Goal: Information Seeking & Learning: Learn about a topic

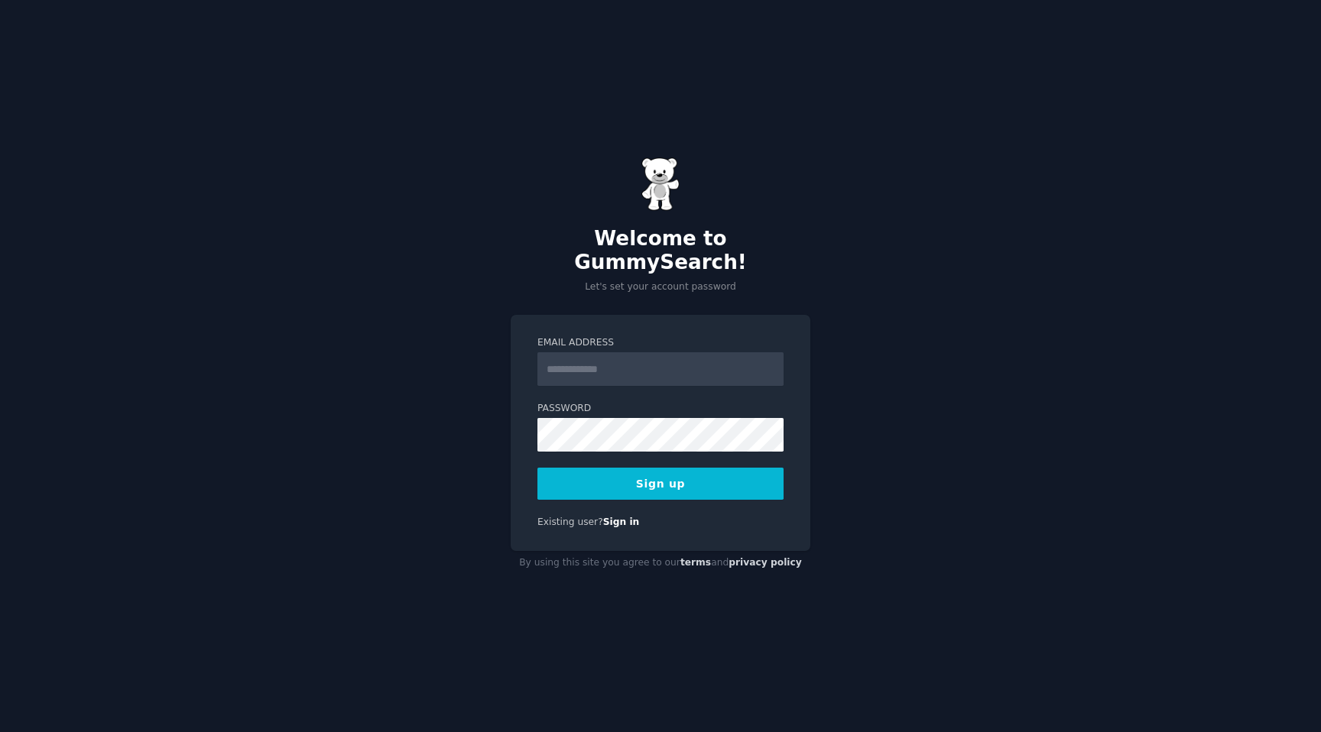
click at [633, 352] on input "Email Address" at bounding box center [660, 369] width 246 height 34
type input "**********"
click at [698, 471] on button "Sign up" at bounding box center [660, 484] width 246 height 32
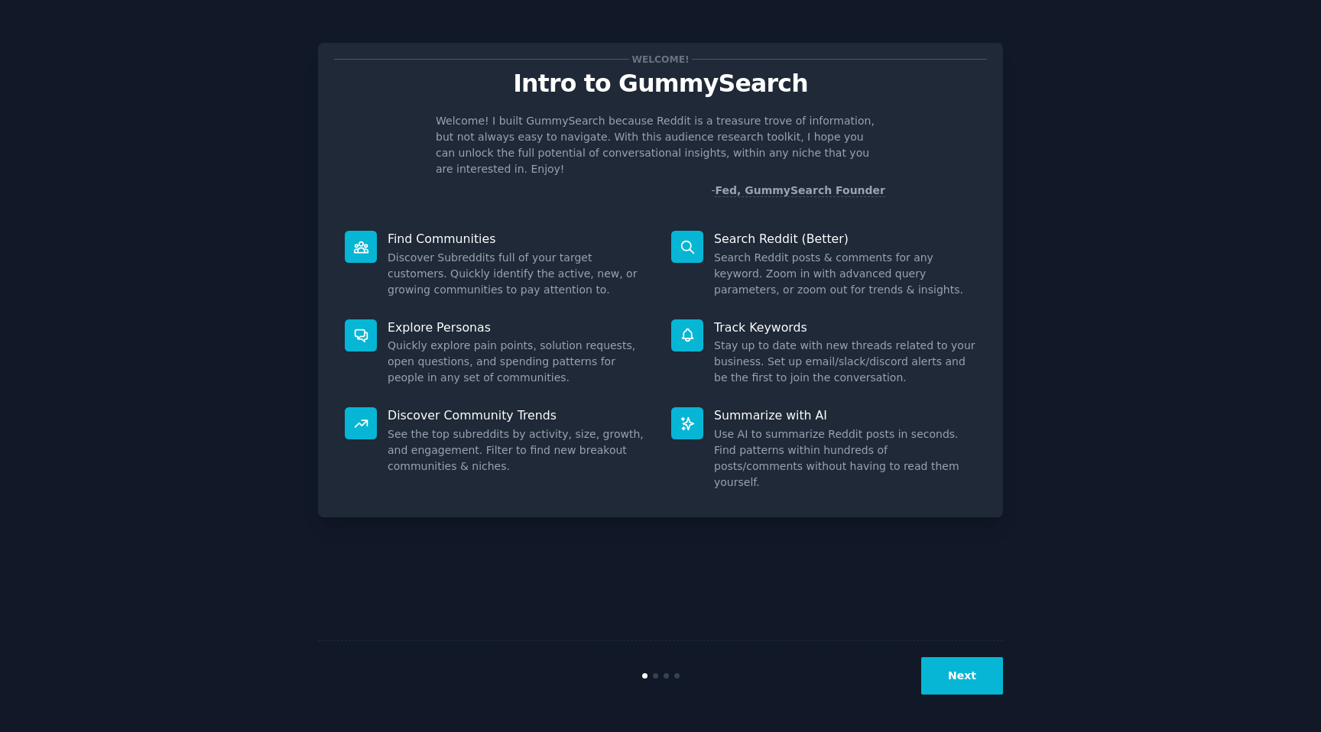
click at [955, 693] on button "Next" at bounding box center [962, 675] width 82 height 37
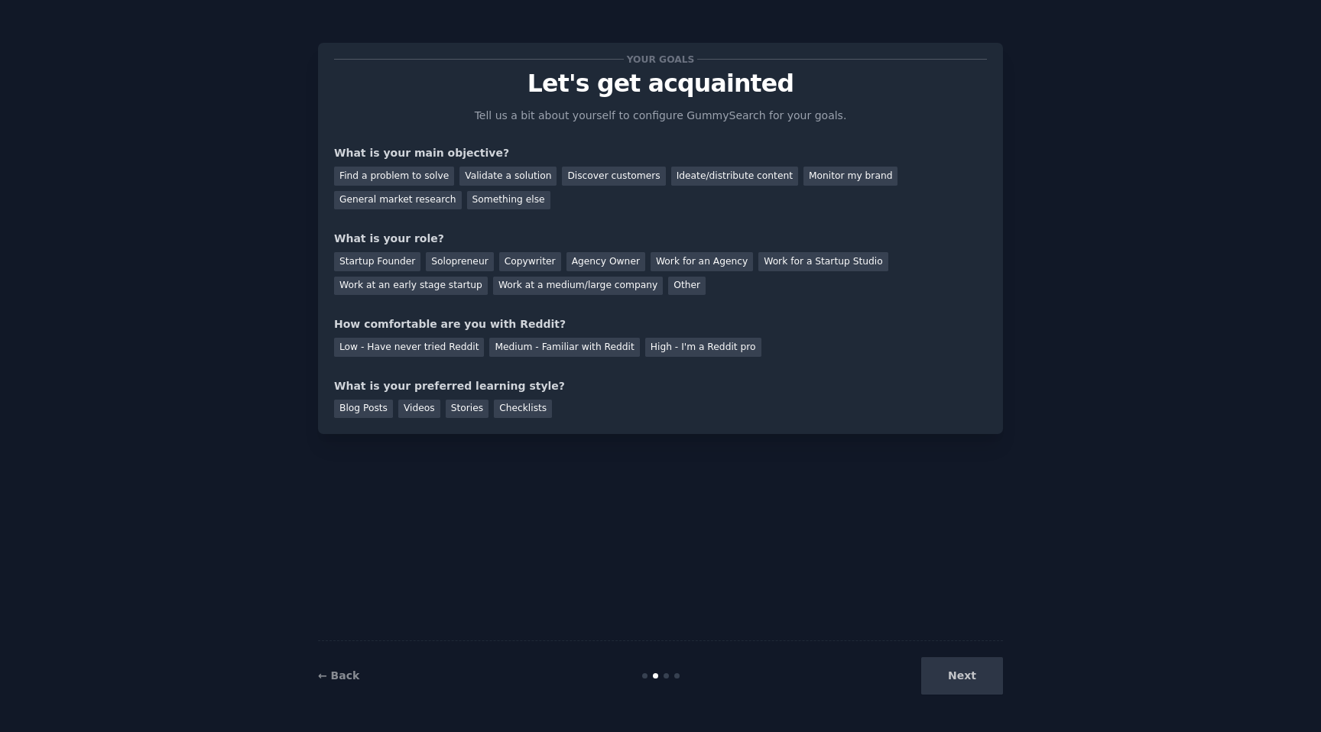
click at [965, 686] on div "Next" at bounding box center [888, 675] width 229 height 37
click at [373, 170] on div "Find a problem to solve" at bounding box center [394, 176] width 120 height 19
click at [415, 193] on div "General market research" at bounding box center [398, 200] width 128 height 19
click at [494, 187] on div "Find a problem to solve Validate a solution Discover customers Ideate/distribut…" at bounding box center [660, 185] width 653 height 48
click at [494, 198] on div "Something else" at bounding box center [508, 200] width 83 height 19
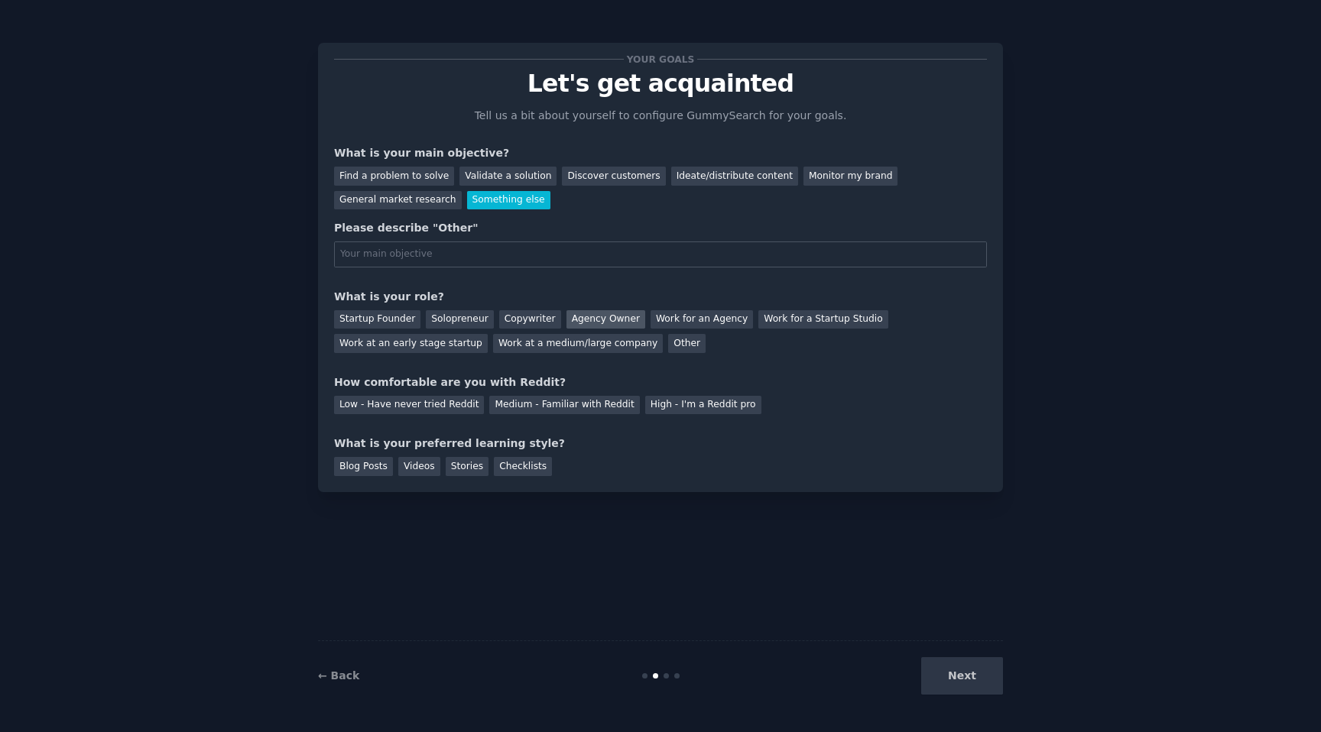
click at [579, 319] on div "Agency Owner" at bounding box center [605, 319] width 79 height 19
click at [566, 362] on div "Your goals Let's get acquainted Tell us a bit about yourself to configure Gummy…" at bounding box center [660, 267] width 653 height 417
click at [466, 362] on div "Your goals Let's get acquainted Tell us a bit about yourself to configure Gummy…" at bounding box center [660, 267] width 653 height 417
click at [466, 342] on div "Work at an early stage startup" at bounding box center [411, 343] width 154 height 19
click at [975, 691] on div "Next" at bounding box center [888, 675] width 229 height 37
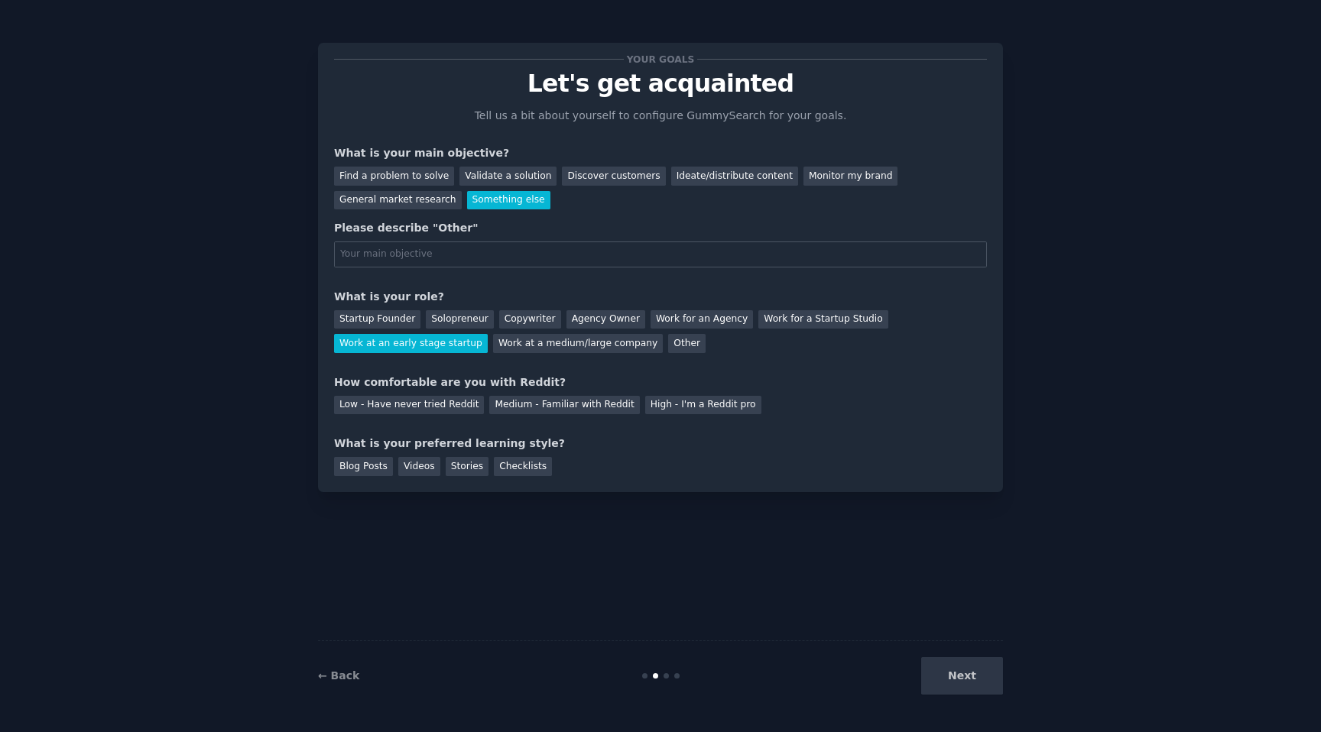
click at [330, 465] on div "Your goals Let's get acquainted Tell us a bit about yourself to configure Gummy…" at bounding box center [660, 267] width 685 height 449
click at [359, 465] on div "Blog Posts" at bounding box center [363, 466] width 59 height 19
click at [1002, 686] on div "Your goals Let's get acquainted Tell us a bit about yourself to configure Gummy…" at bounding box center [660, 366] width 1278 height 690
click at [971, 674] on div "Next" at bounding box center [888, 675] width 229 height 37
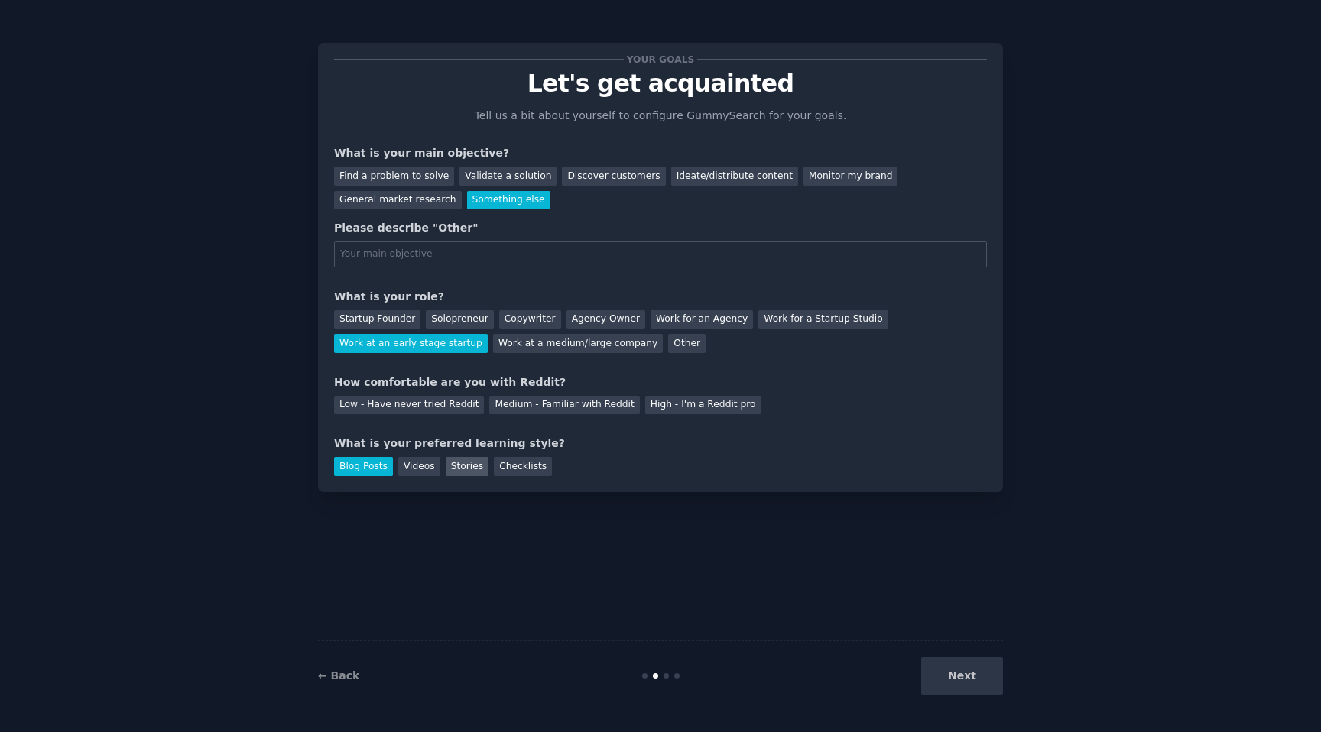
click at [481, 469] on div "Stories" at bounding box center [467, 466] width 43 height 19
click at [417, 257] on input "text" at bounding box center [660, 255] width 653 height 26
click at [417, 187] on div "Find a problem to solve Validate a solution Discover customers Ideate/distribut…" at bounding box center [660, 185] width 653 height 48
click at [409, 180] on div "Find a problem to solve" at bounding box center [394, 176] width 120 height 19
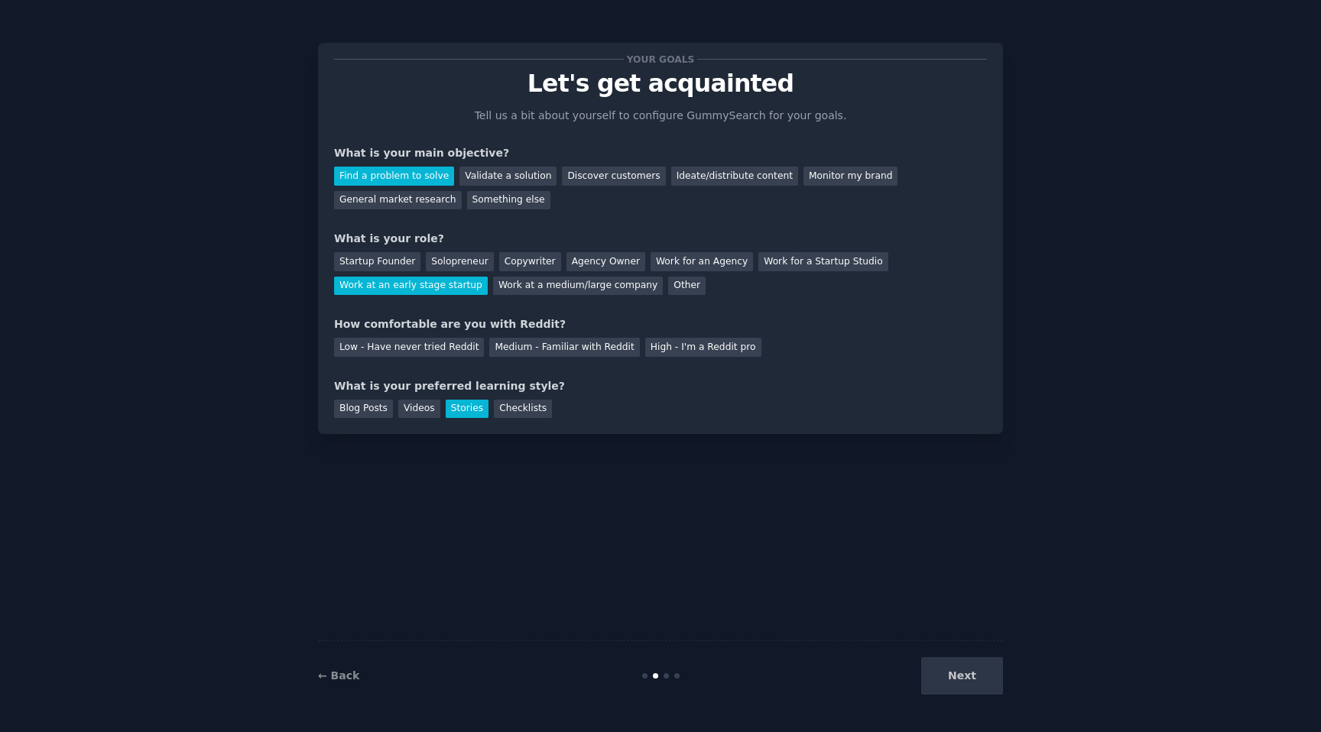
click at [959, 675] on div "Next" at bounding box center [888, 675] width 229 height 37
click at [507, 336] on div "Low - Have never tried Reddit Medium - Familiar with Reddit High - I'm a Reddit…" at bounding box center [660, 345] width 653 height 24
click at [501, 339] on div "Medium - Familiar with Reddit" at bounding box center [564, 347] width 150 height 19
click at [952, 664] on button "Next" at bounding box center [962, 675] width 82 height 37
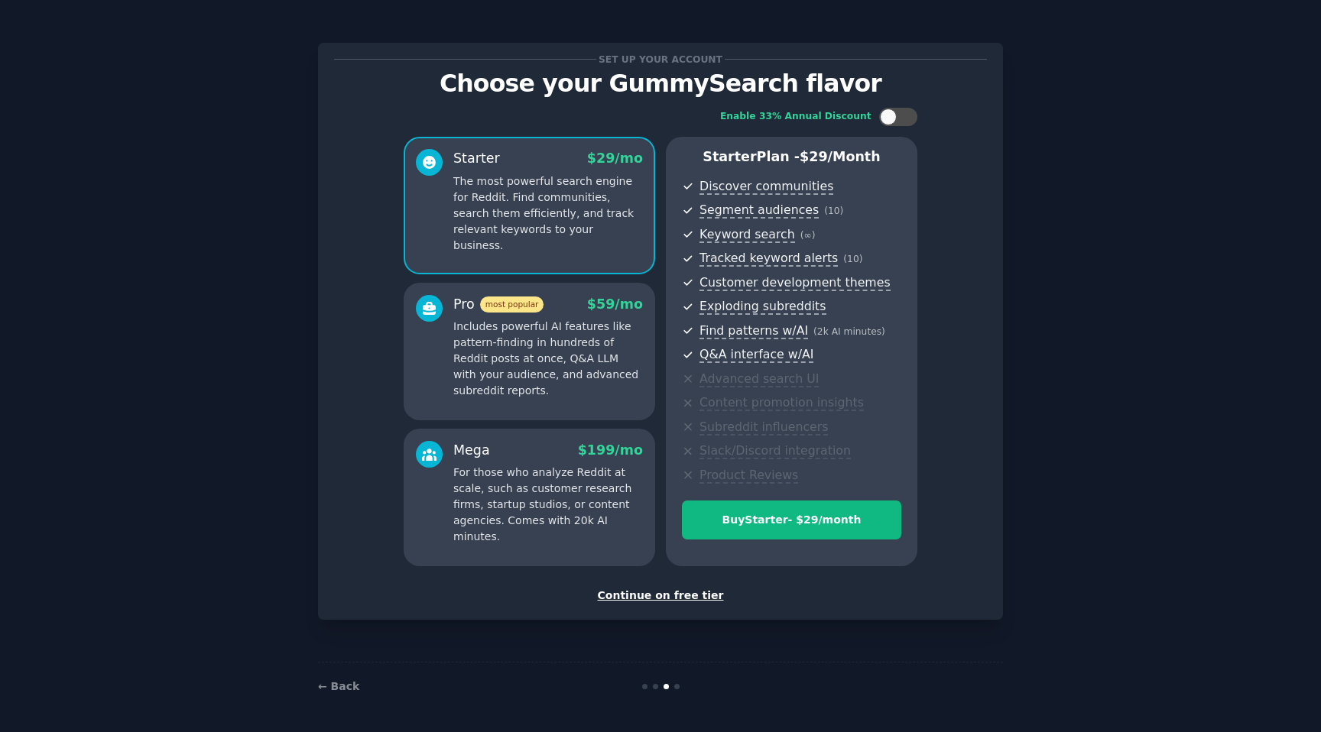
click at [686, 595] on div "Continue on free tier" at bounding box center [660, 596] width 653 height 16
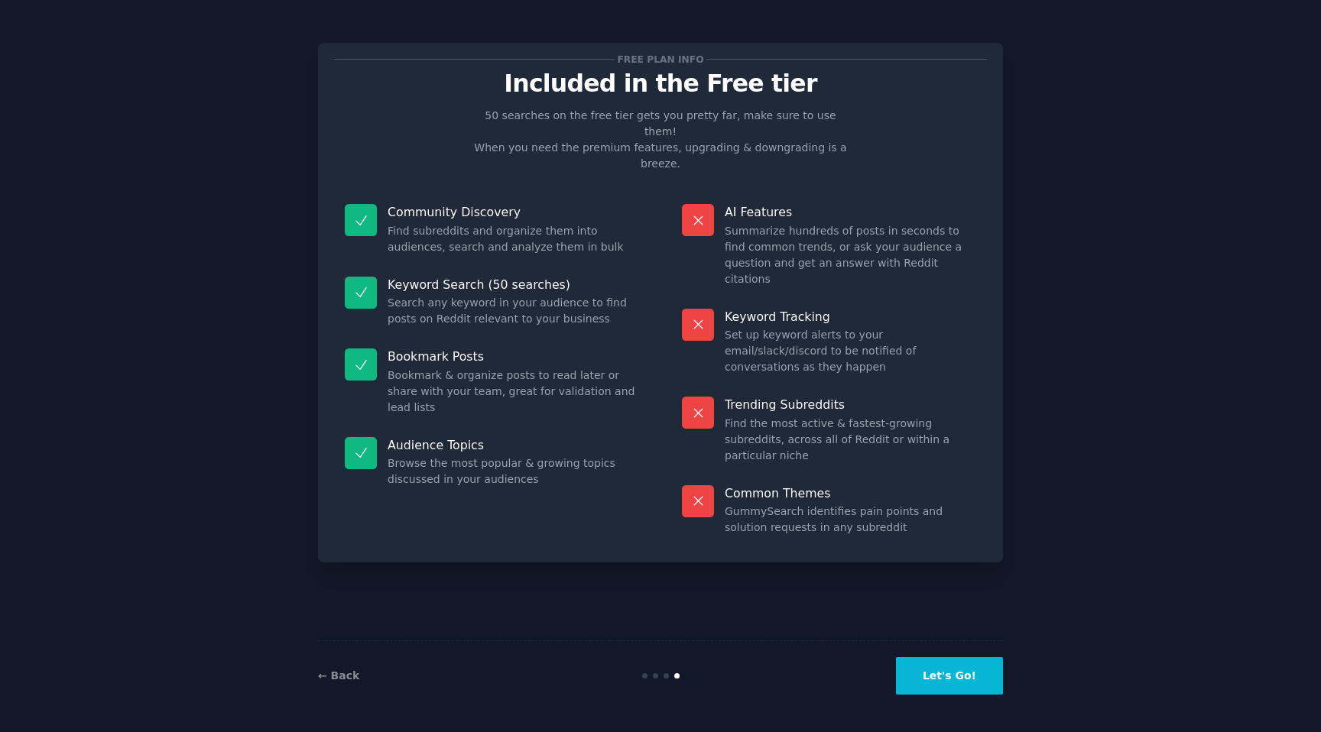
click at [956, 677] on button "Let's Go!" at bounding box center [949, 675] width 107 height 37
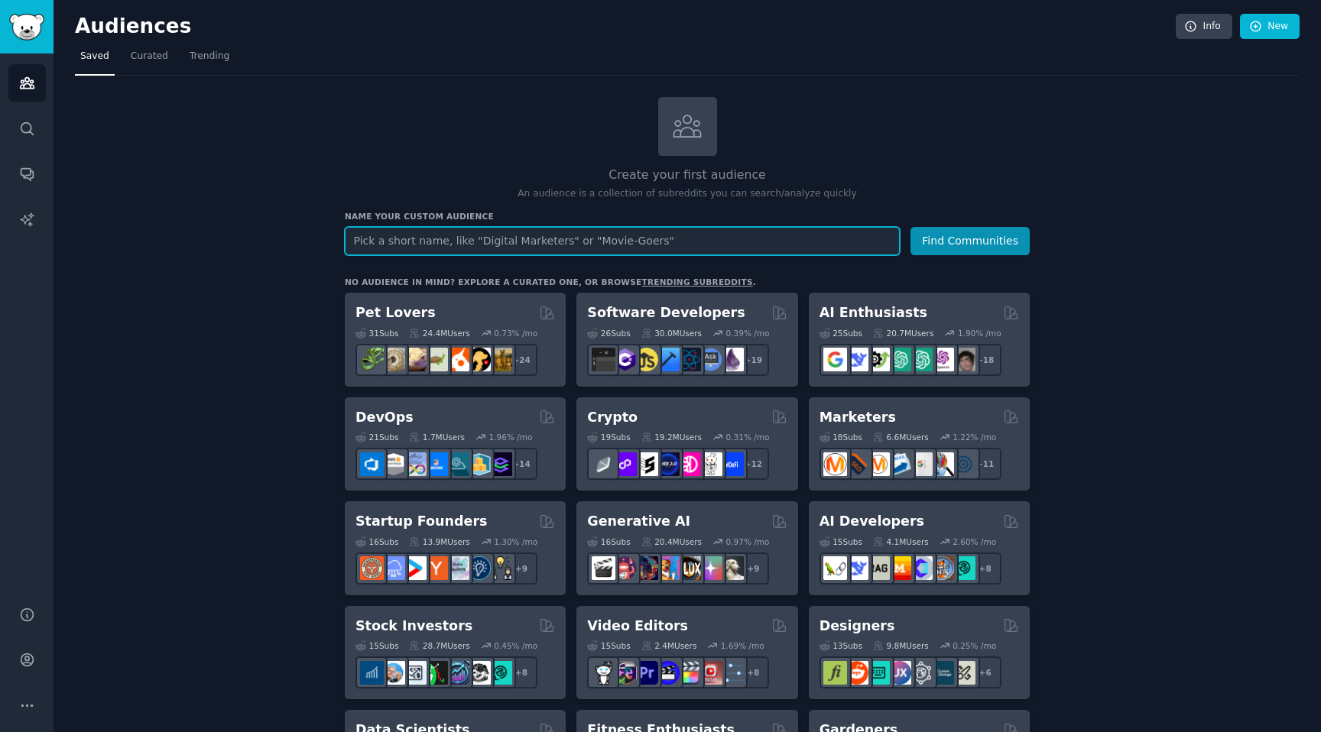
click at [664, 249] on input "text" at bounding box center [622, 241] width 555 height 28
type input "travel"
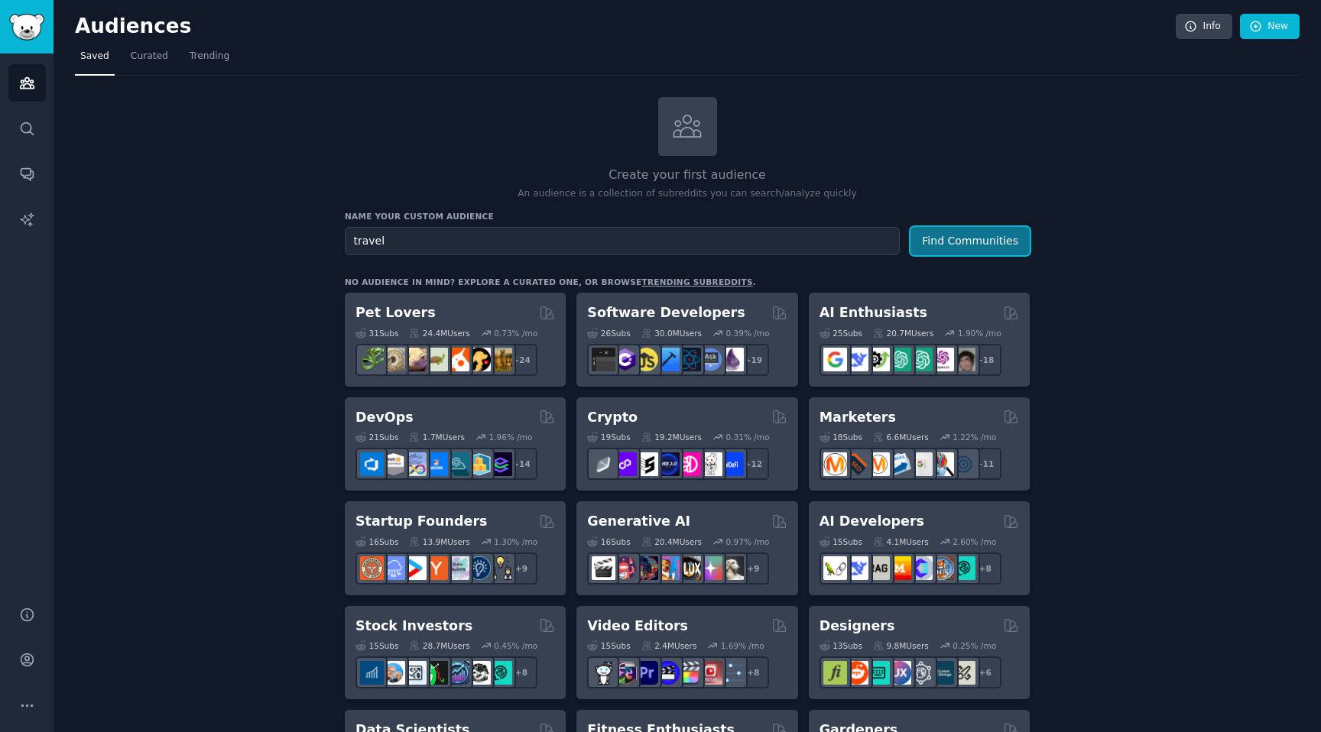
click at [976, 255] on button "Find Communities" at bounding box center [969, 241] width 119 height 28
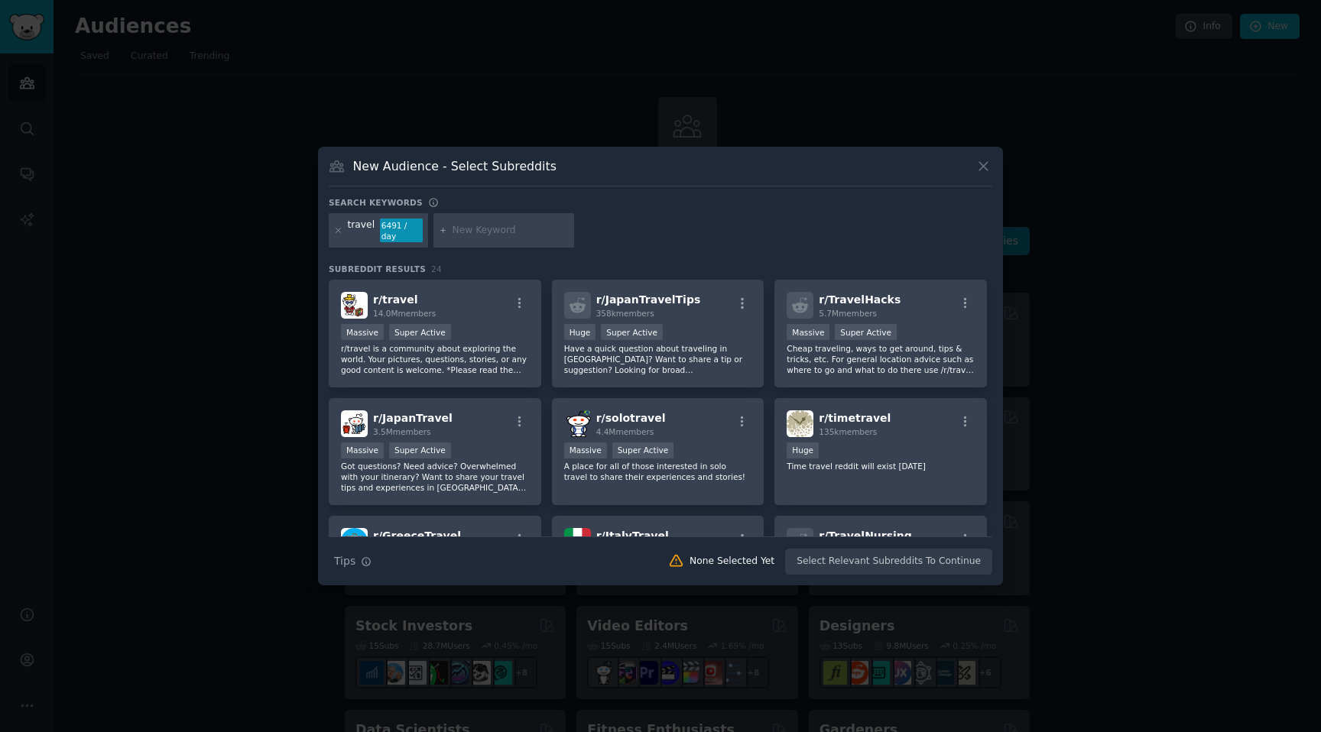
click at [985, 170] on icon at bounding box center [983, 166] width 16 height 16
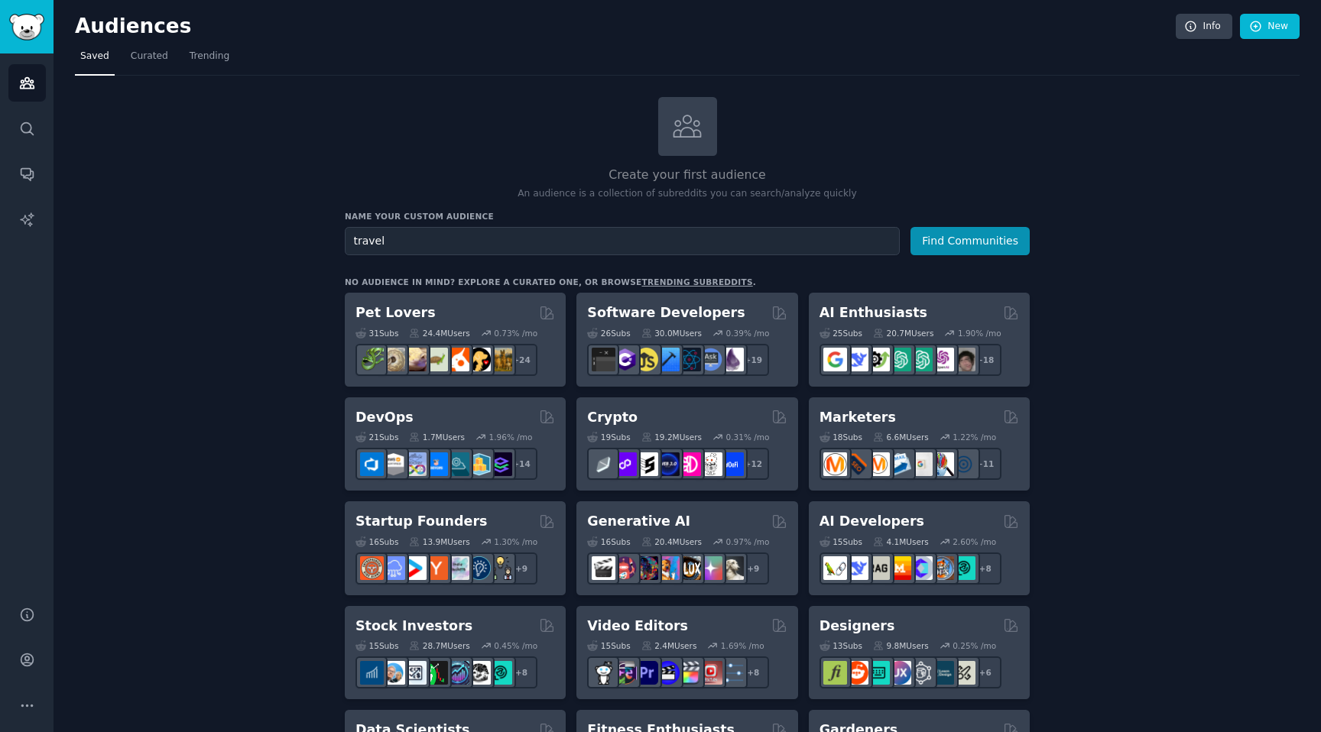
click at [142, 70] on link "Curated" at bounding box center [149, 59] width 48 height 31
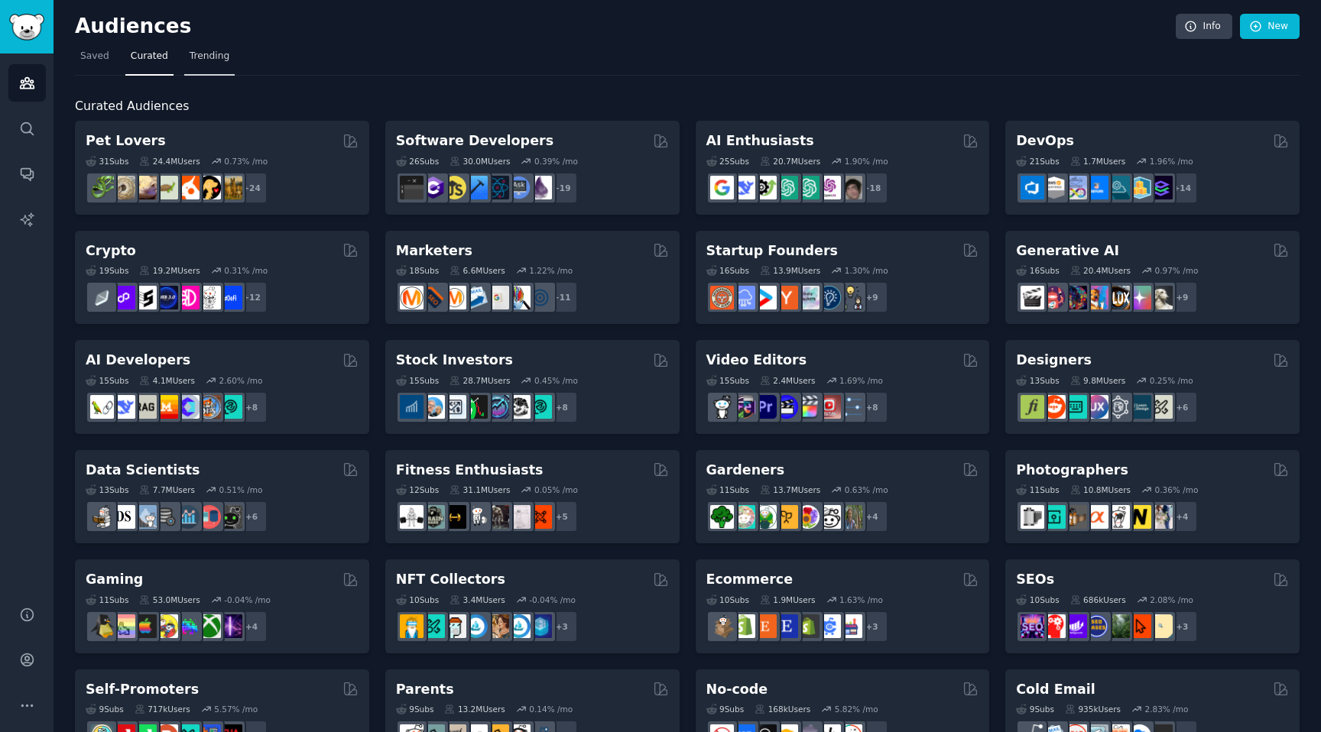
click at [203, 65] on link "Trending" at bounding box center [209, 59] width 50 height 31
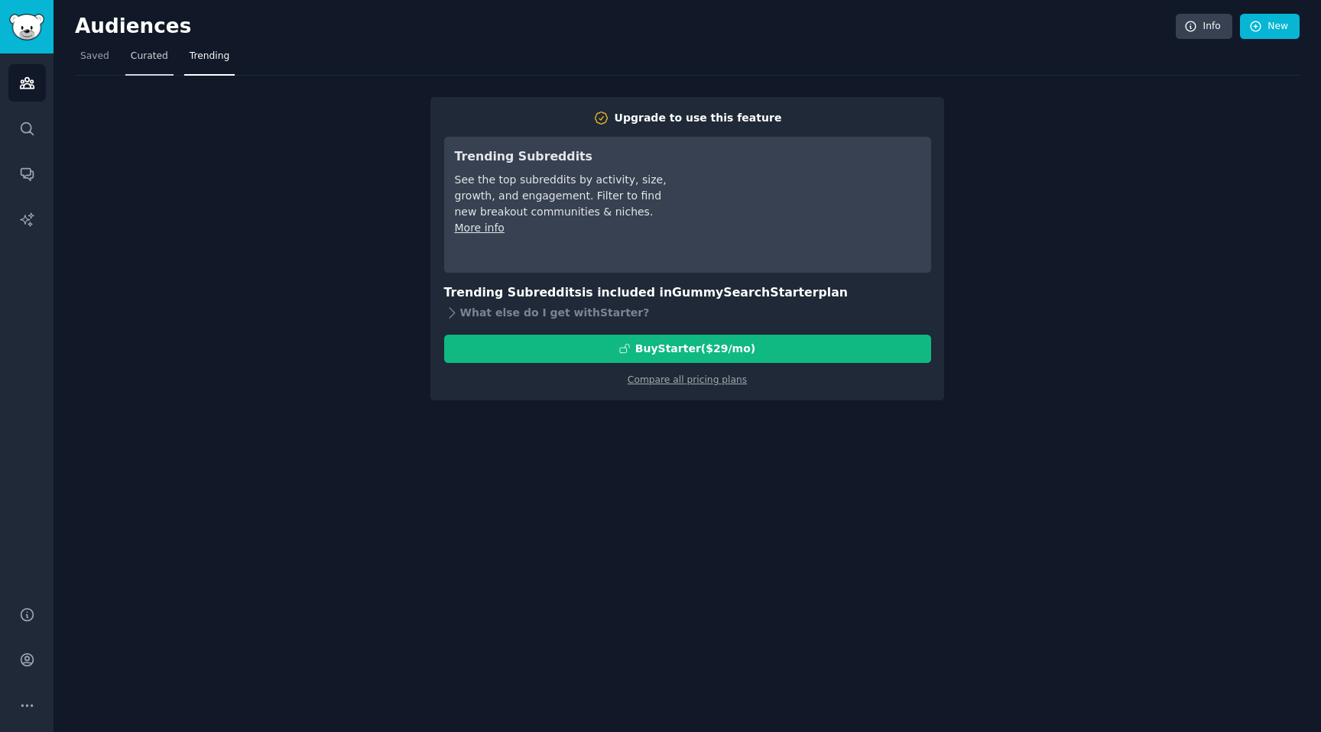
click at [141, 61] on span "Curated" at bounding box center [149, 57] width 37 height 14
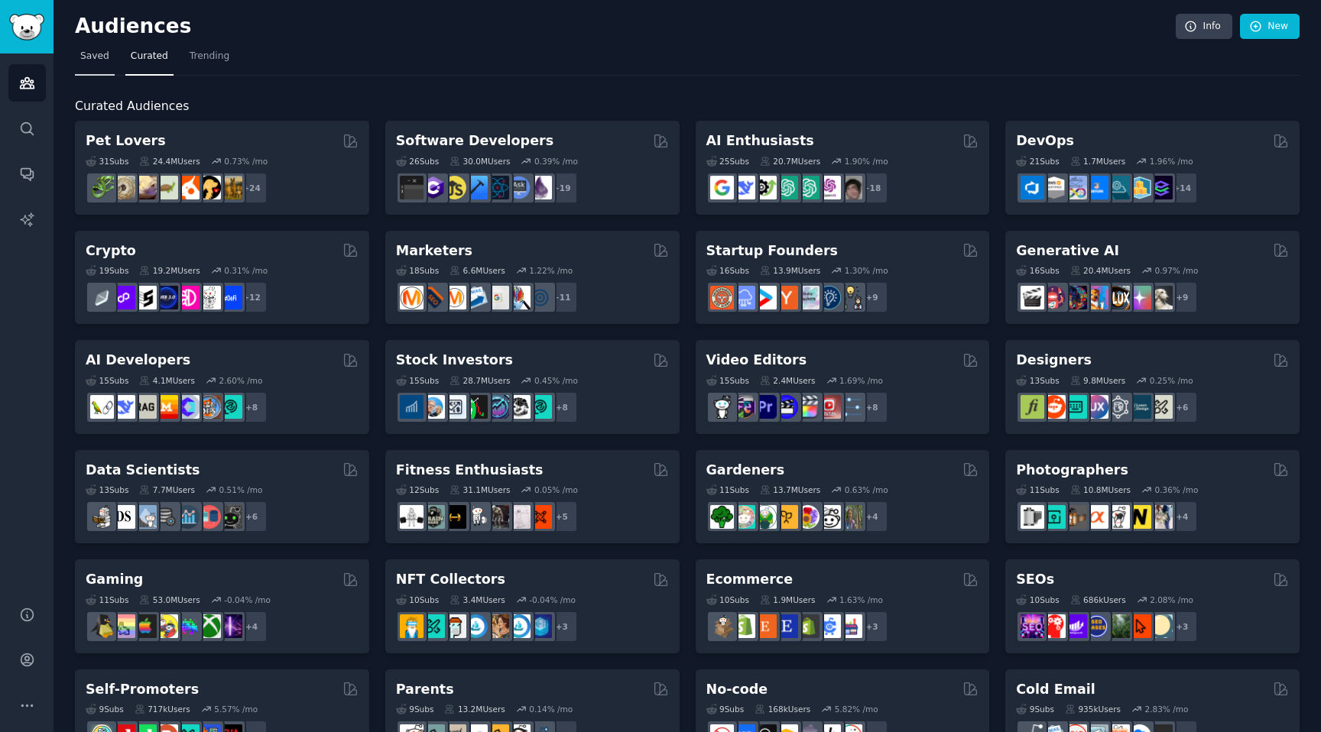
click at [99, 61] on span "Saved" at bounding box center [94, 57] width 29 height 14
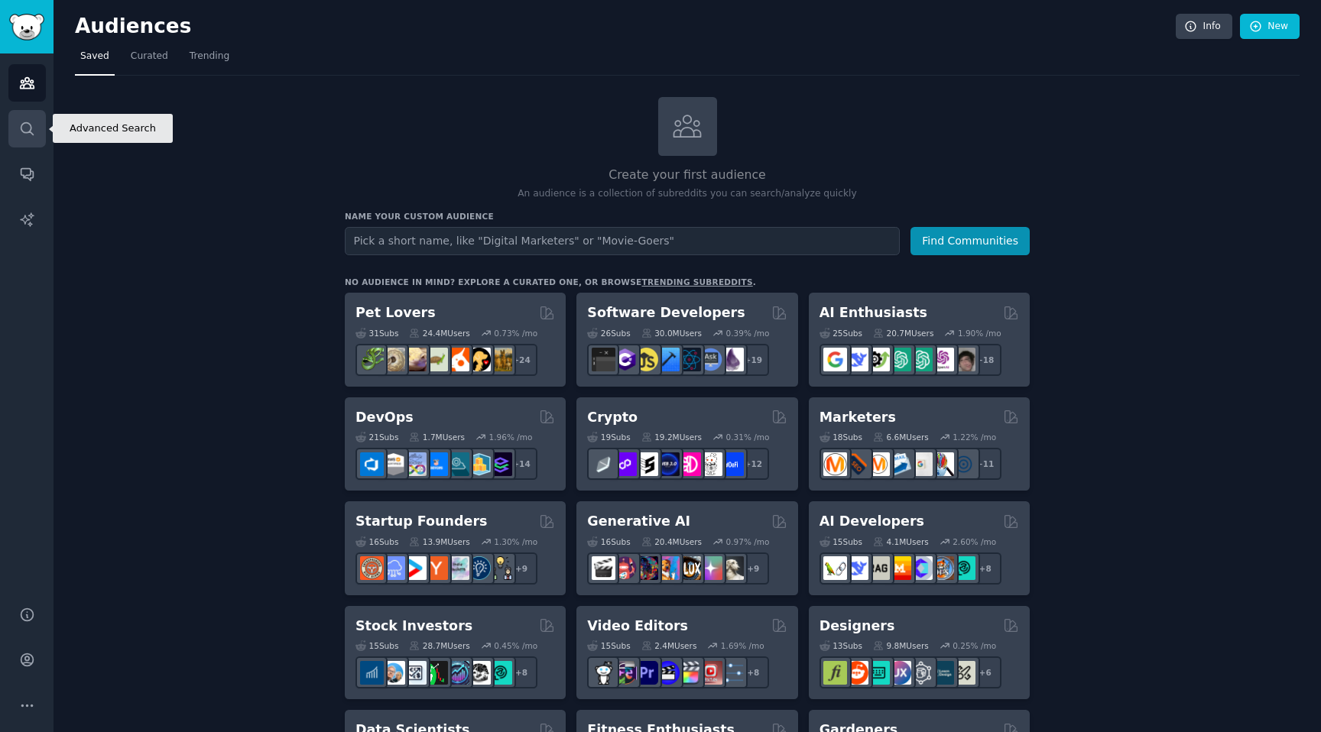
click at [21, 124] on icon "Sidebar" at bounding box center [27, 128] width 12 height 12
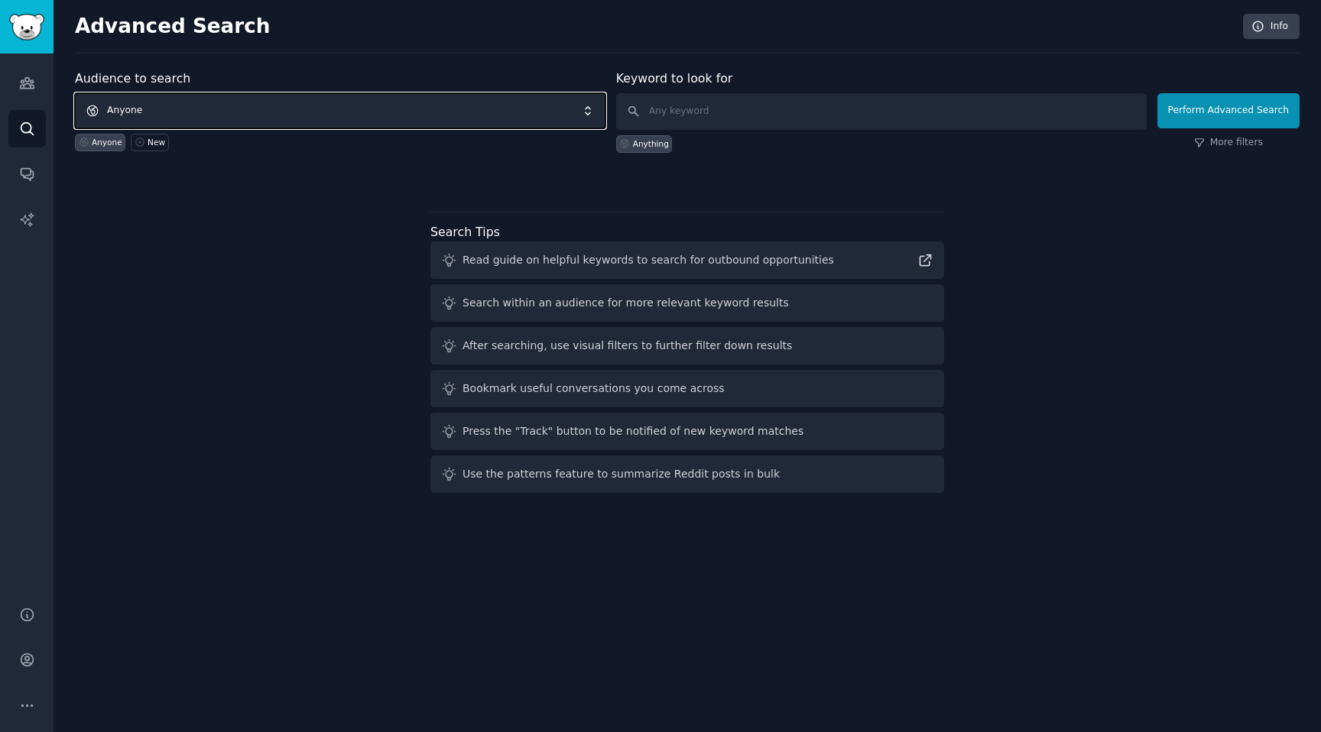
click at [310, 94] on span "Anyone" at bounding box center [340, 110] width 531 height 35
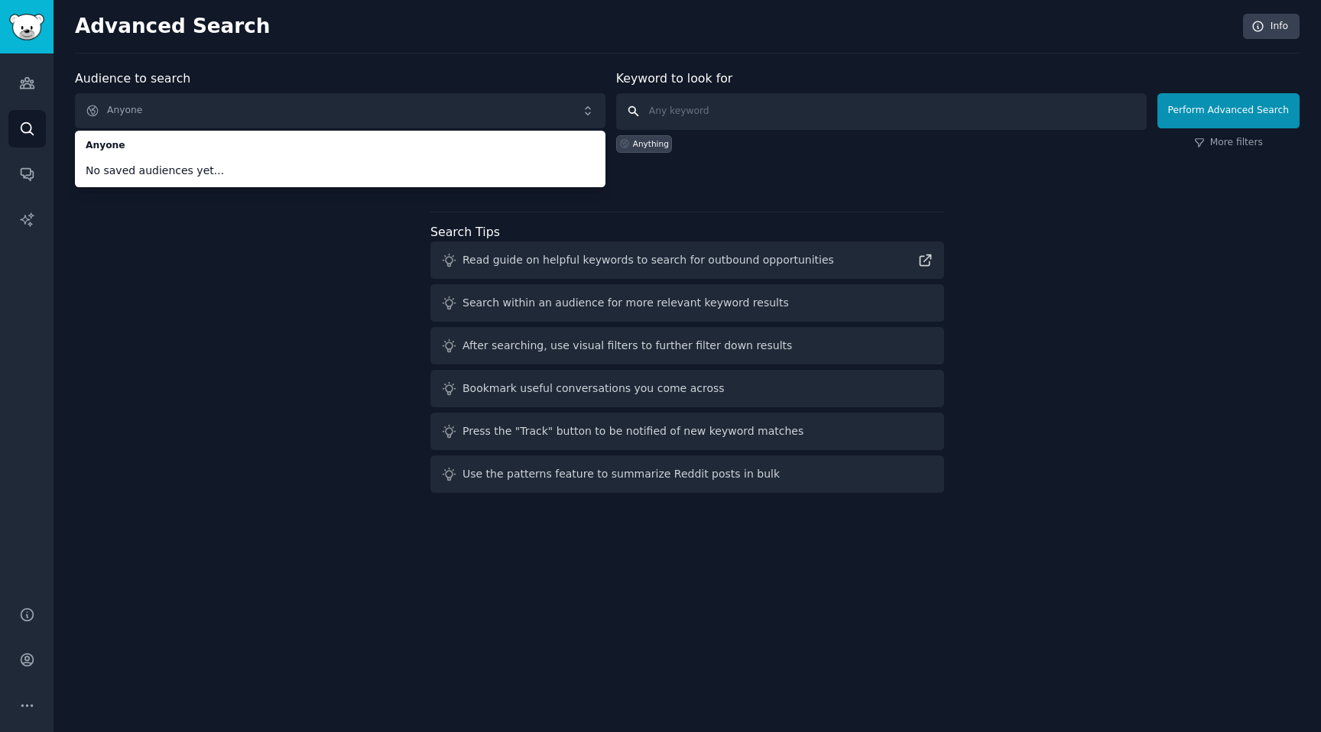
click at [703, 101] on input "text" at bounding box center [881, 111] width 531 height 37
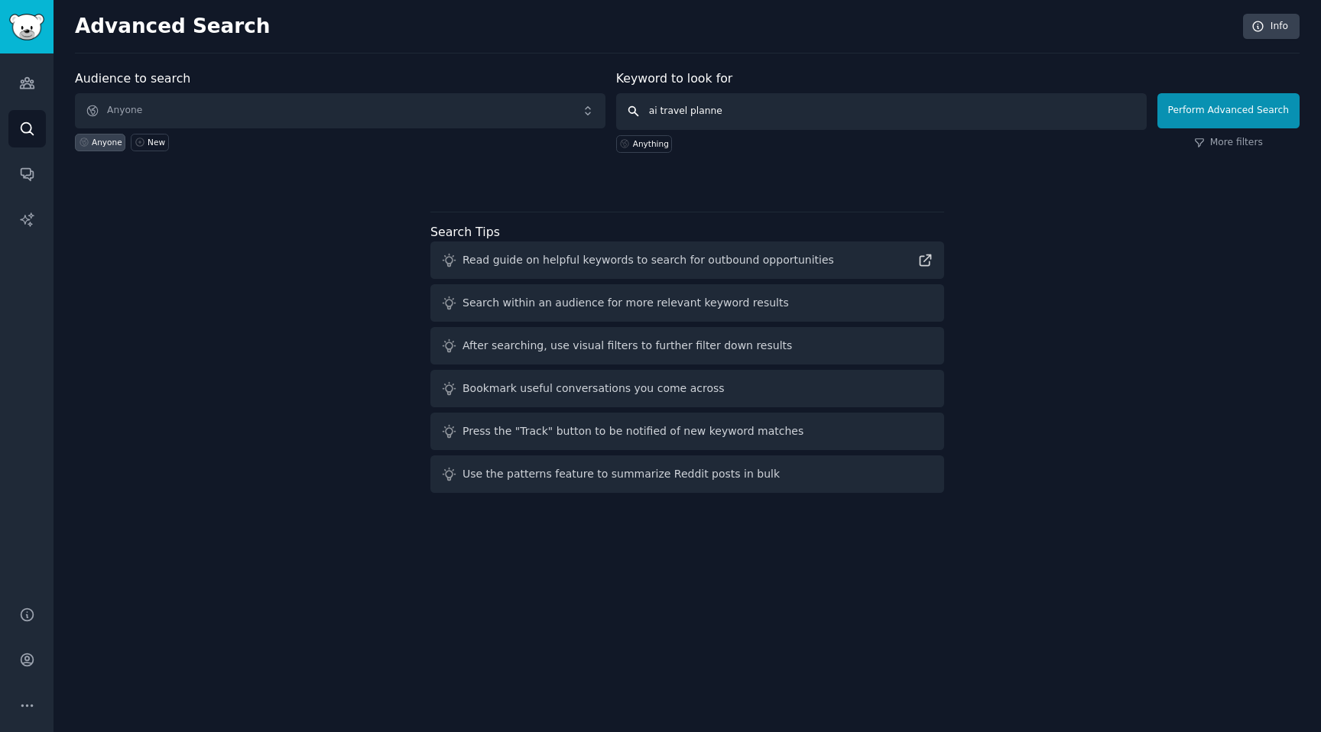
type input "ai travel planner"
click button "Perform Advanced Search" at bounding box center [1228, 110] width 142 height 35
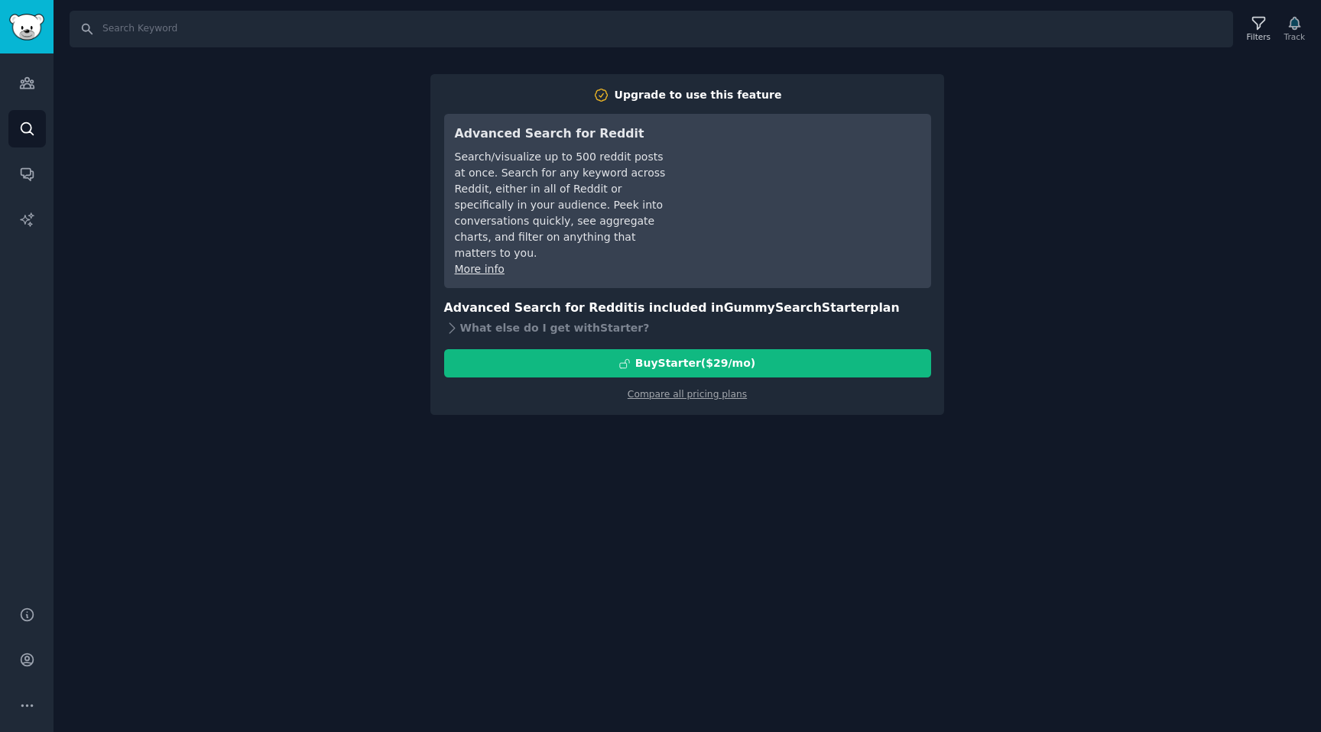
click at [772, 456] on div "Search Filters Track Upgrade to use this feature Advanced Search for Reddit Sea…" at bounding box center [687, 366] width 1267 height 732
click at [1218, 184] on div "Search Filters Track Upgrade to use this feature Advanced Search for Reddit Sea…" at bounding box center [687, 366] width 1267 height 732
click at [1142, 253] on div "Search Filters Track Upgrade to use this feature Advanced Search for Reddit Sea…" at bounding box center [687, 366] width 1267 height 732
click at [262, 40] on input "Search" at bounding box center [651, 29] width 1163 height 37
click at [234, 24] on input "Search" at bounding box center [651, 29] width 1163 height 37
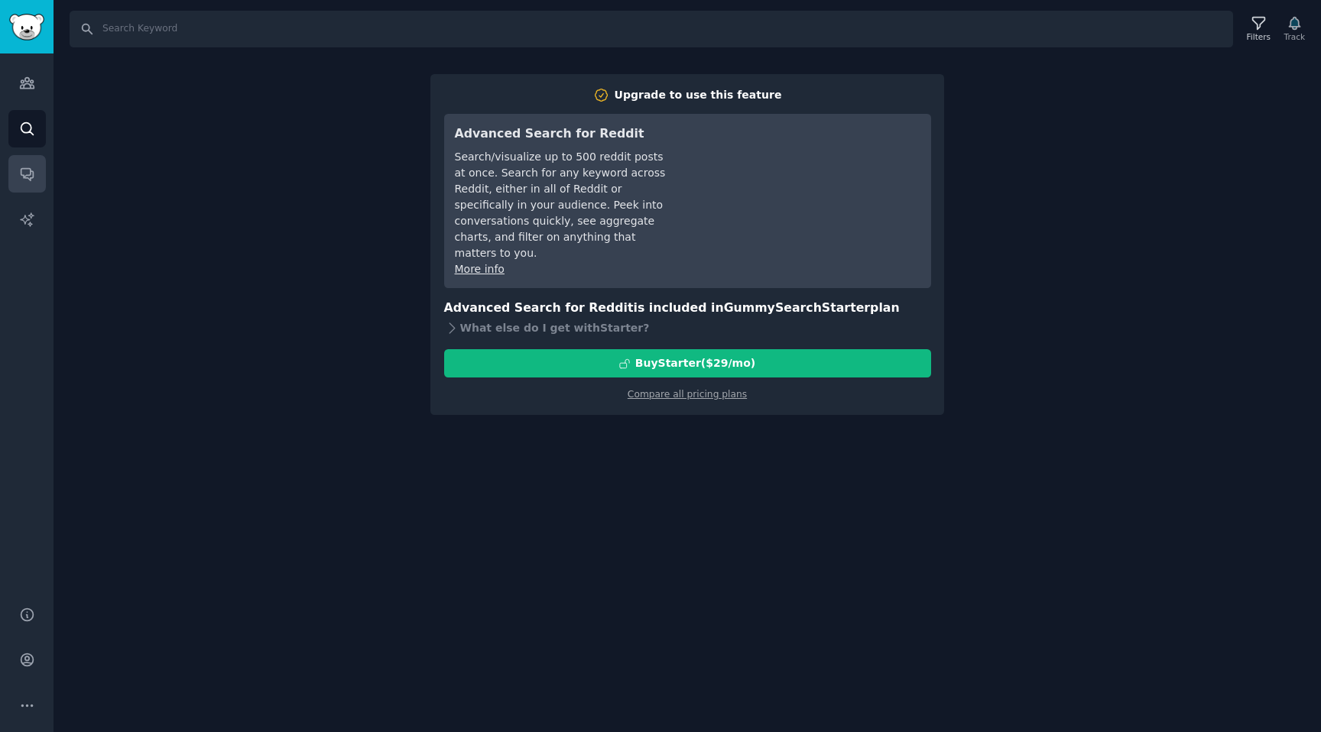
click at [19, 157] on link "Conversations" at bounding box center [26, 173] width 37 height 37
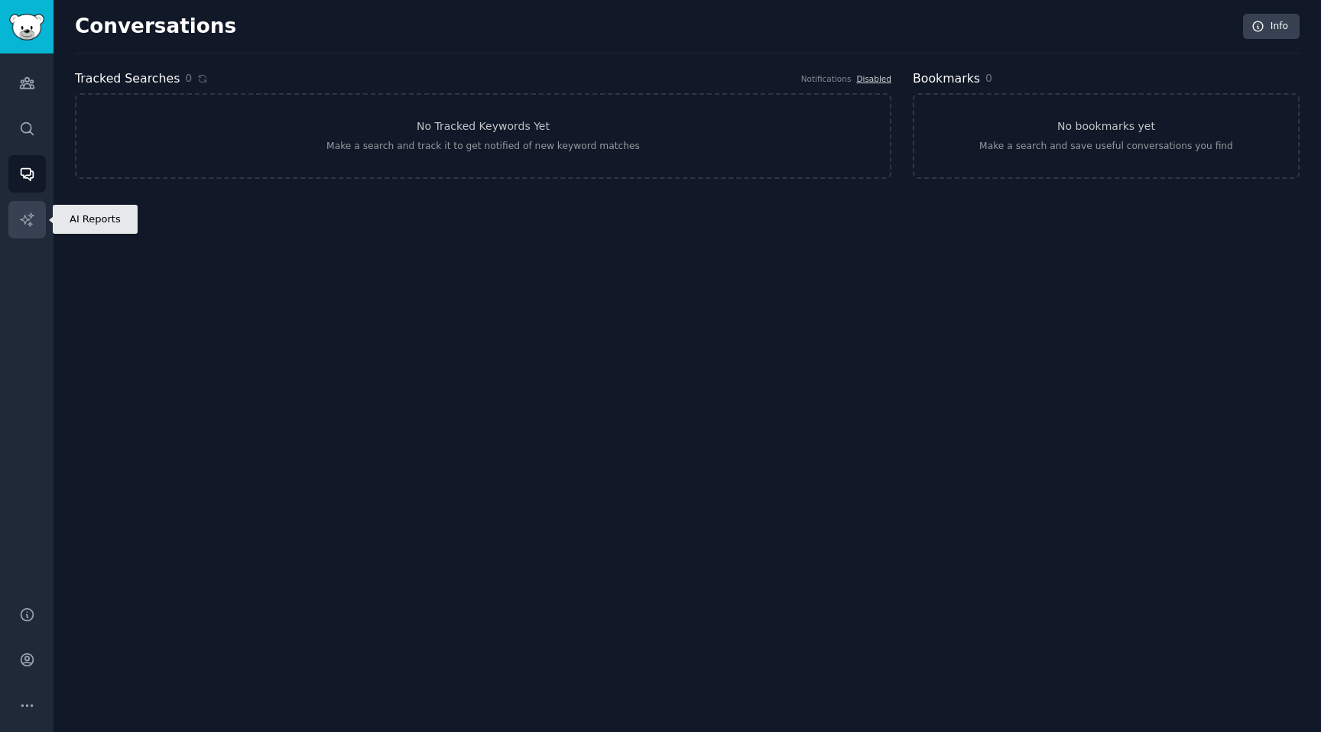
click at [18, 205] on link "AI Reports" at bounding box center [26, 219] width 37 height 37
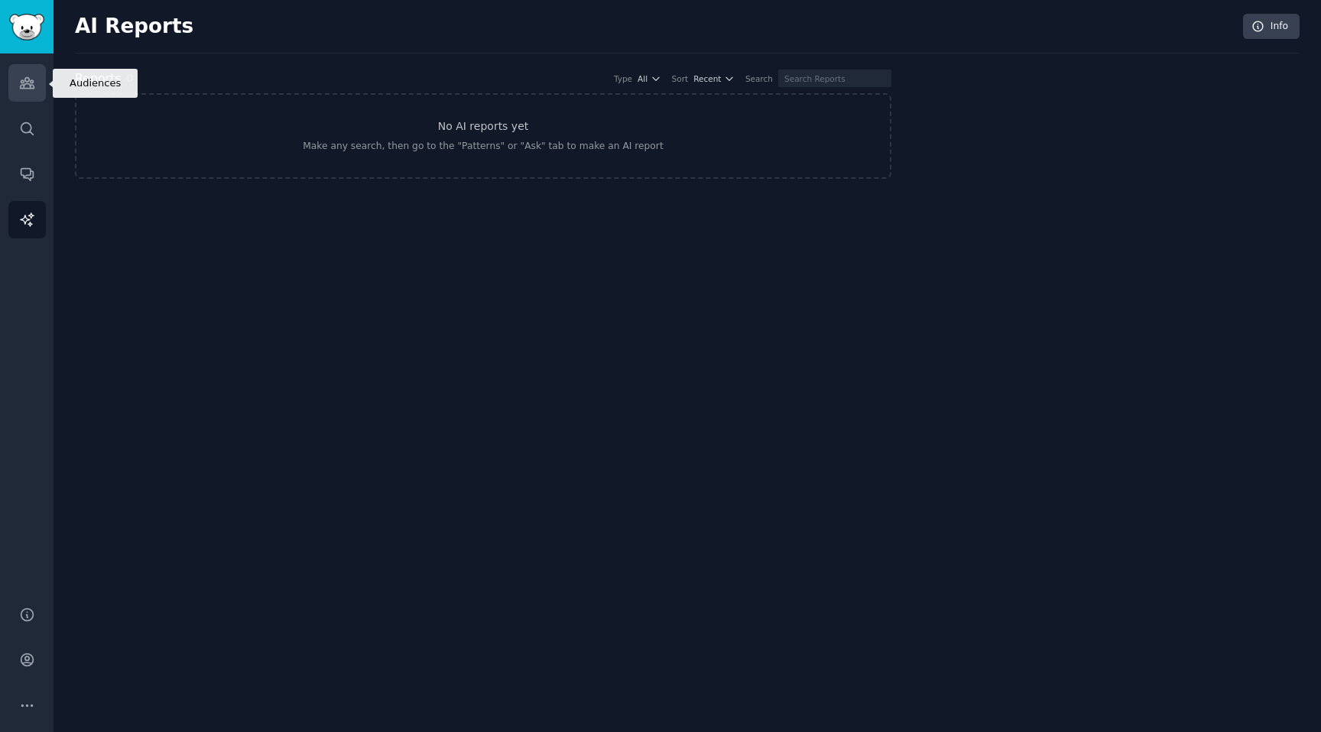
click at [26, 89] on icon "Sidebar" at bounding box center [27, 83] width 14 height 11
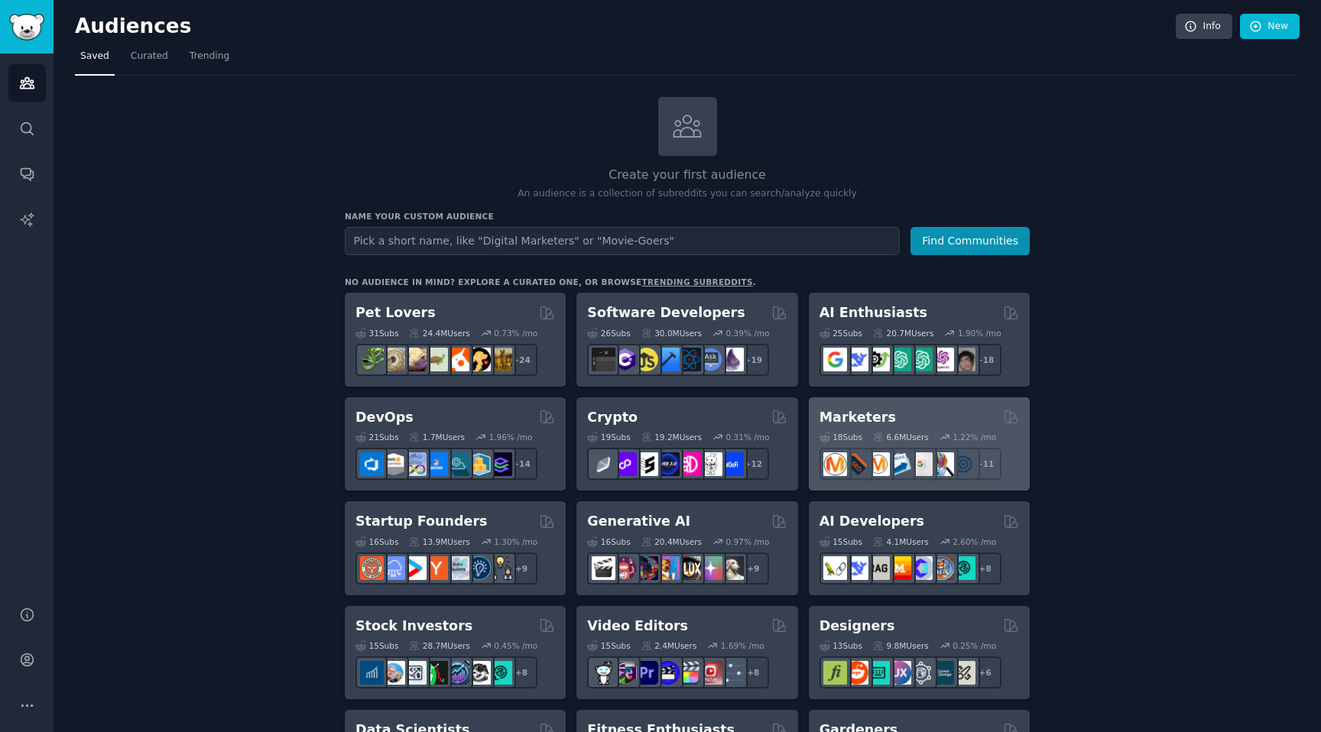
click at [918, 406] on div "Marketers 18 Sub s 6.6M Users 1.22 % /mo + 11" at bounding box center [919, 445] width 221 height 94
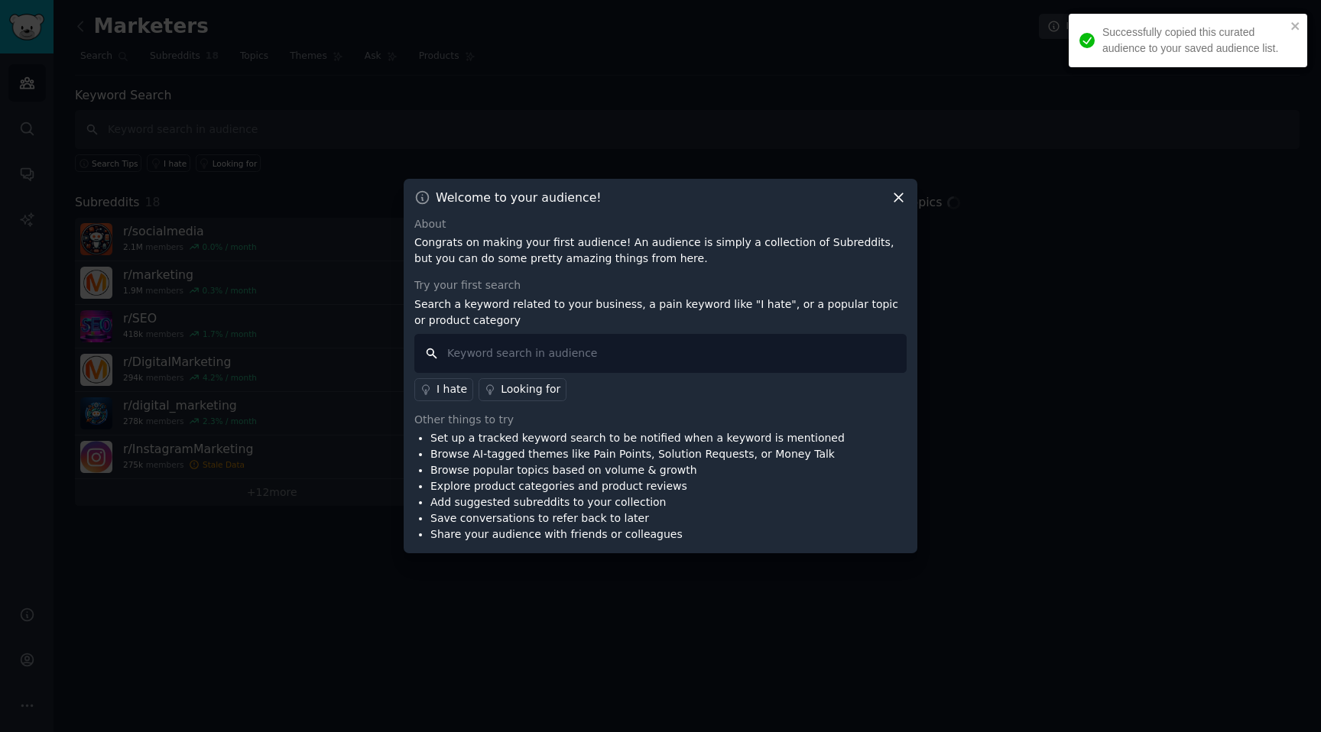
click at [661, 355] on input "text" at bounding box center [660, 353] width 492 height 39
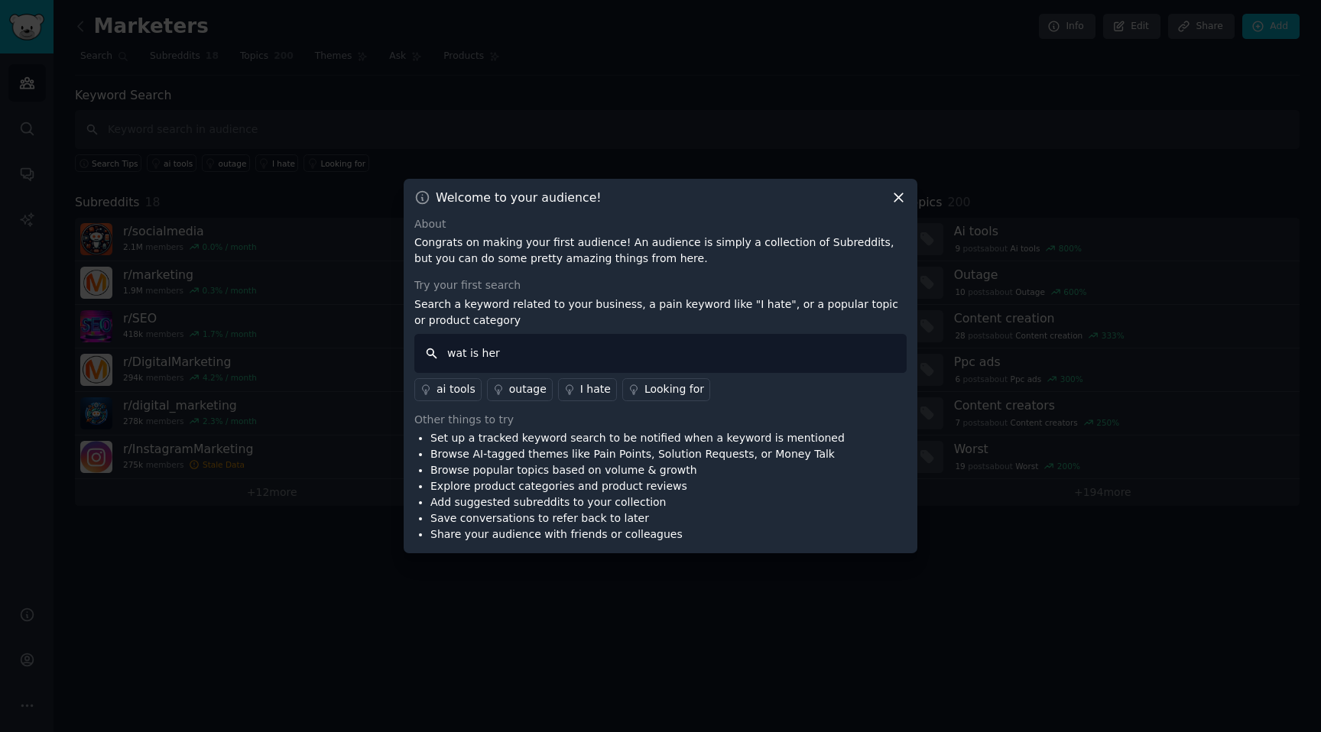
type input "wat is here"
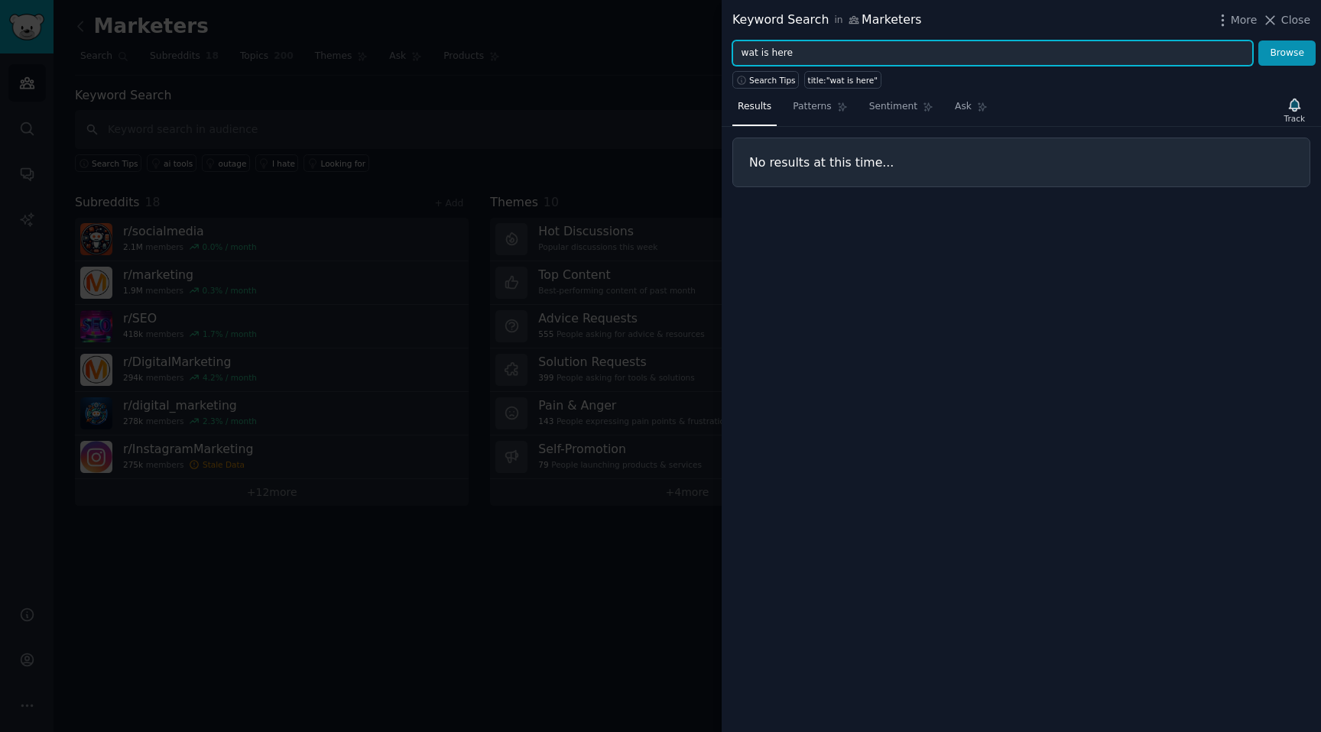
click at [791, 46] on input "wat is here" at bounding box center [992, 54] width 521 height 26
type input "best tool for seo"
click at [1258, 41] on button "Browse" at bounding box center [1286, 54] width 57 height 26
